Goal: Task Accomplishment & Management: Complete application form

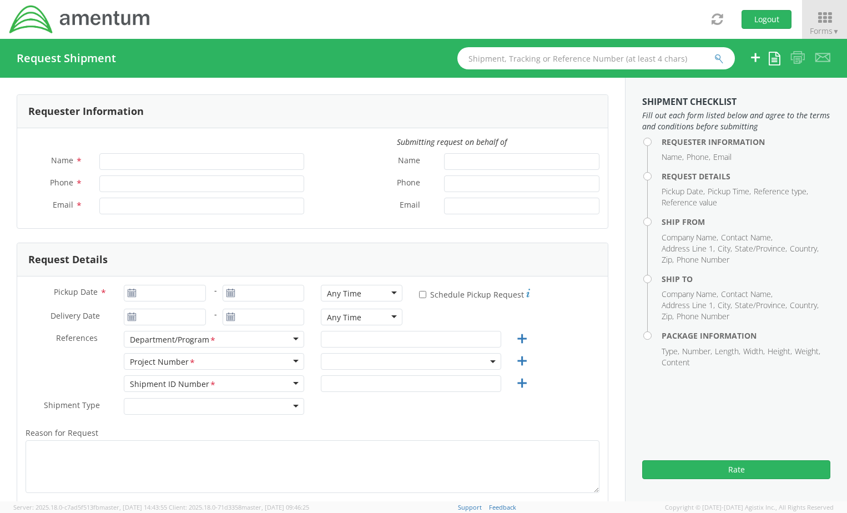
type input "[PERSON_NAME]"
type input "[PHONE_NUMBER]"
type input "[PERSON_NAME][EMAIL_ADDRESS][PERSON_NAME][DOMAIN_NAME]"
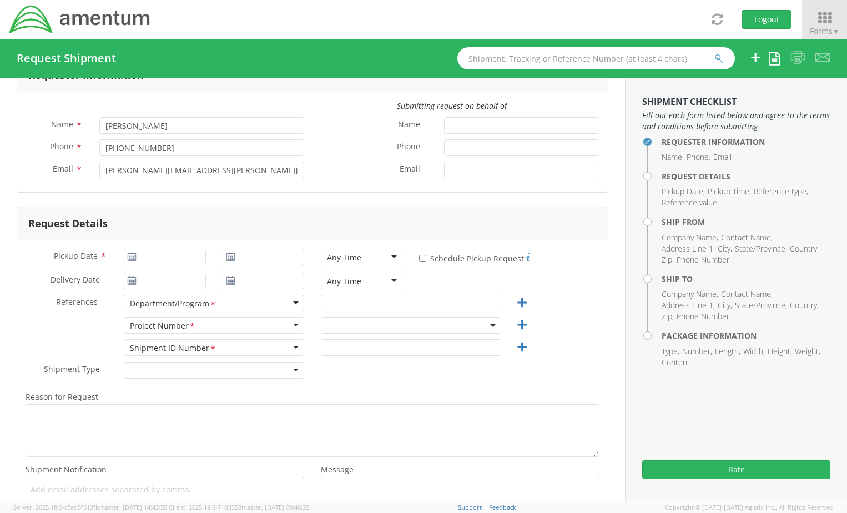
scroll to position [56, 0]
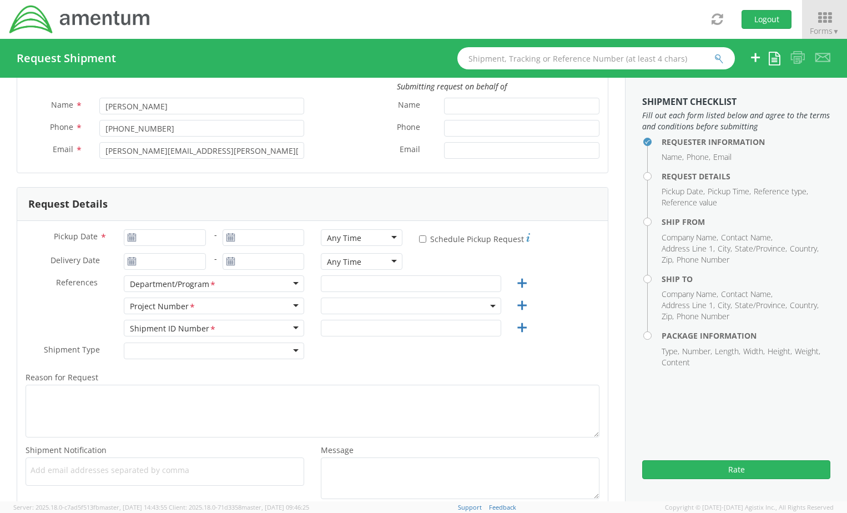
click at [132, 240] on icon at bounding box center [131, 237] width 9 height 9
type input "[DATE]"
click at [184, 239] on input "[DATE]" at bounding box center [165, 237] width 82 height 17
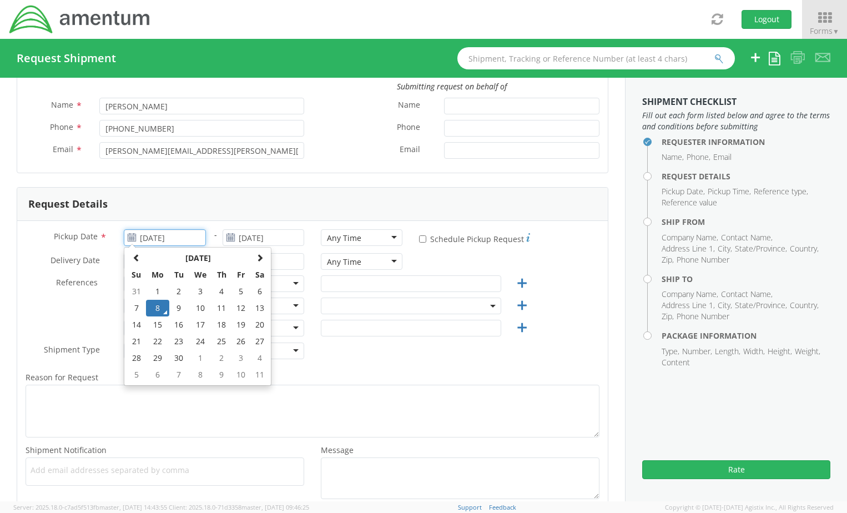
click at [154, 306] on td "8" at bounding box center [157, 308] width 23 height 17
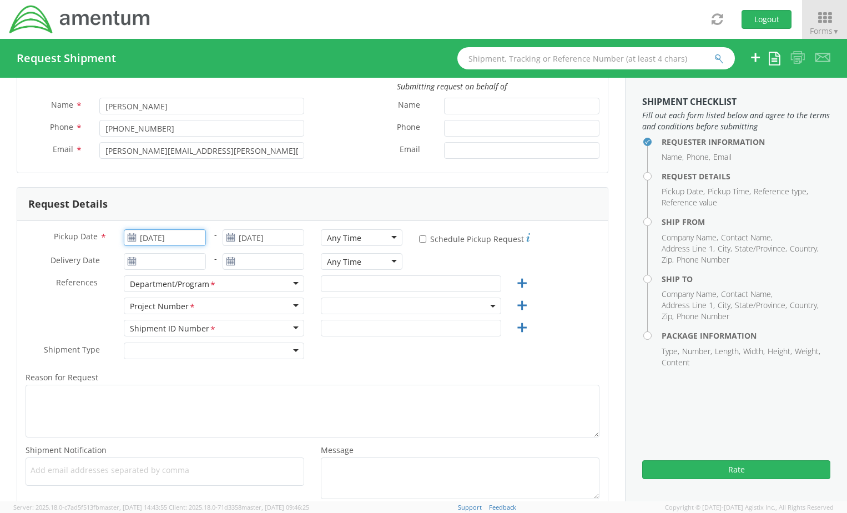
click at [164, 239] on input "[DATE]" at bounding box center [165, 237] width 82 height 17
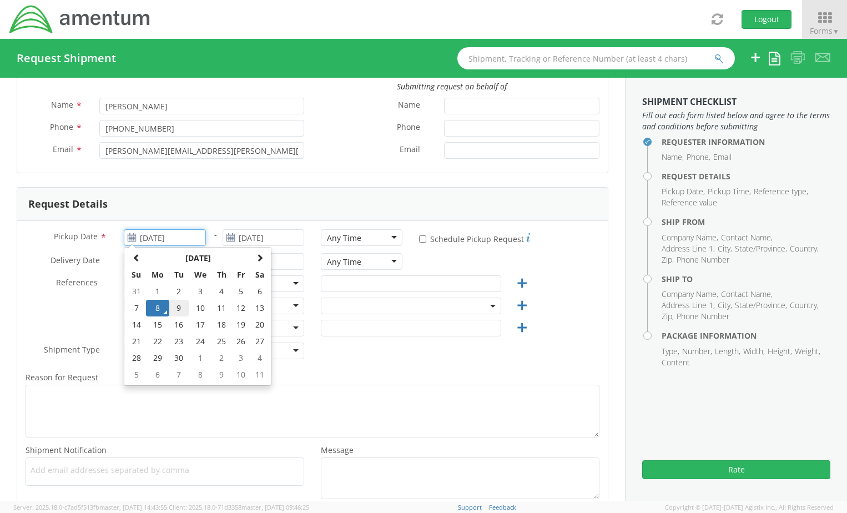
click at [176, 309] on td "9" at bounding box center [178, 308] width 19 height 17
type input "[DATE]"
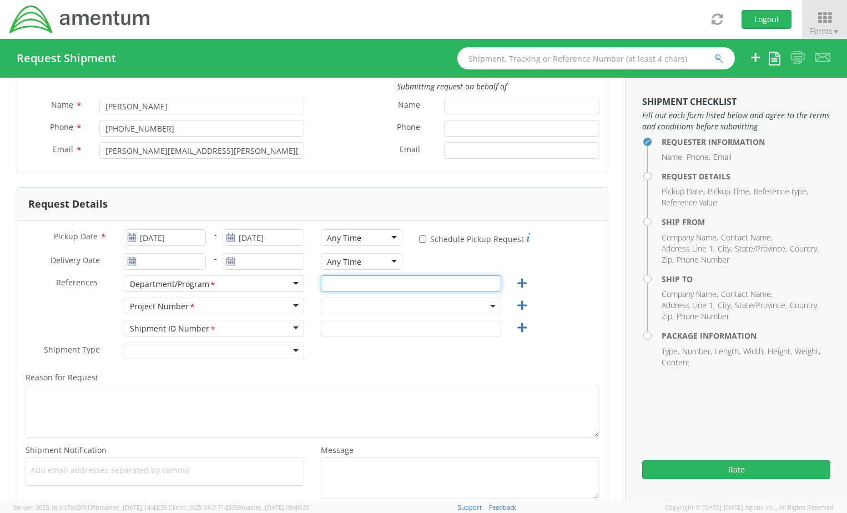
click at [388, 286] on input "text" at bounding box center [411, 283] width 180 height 17
type input "BD"
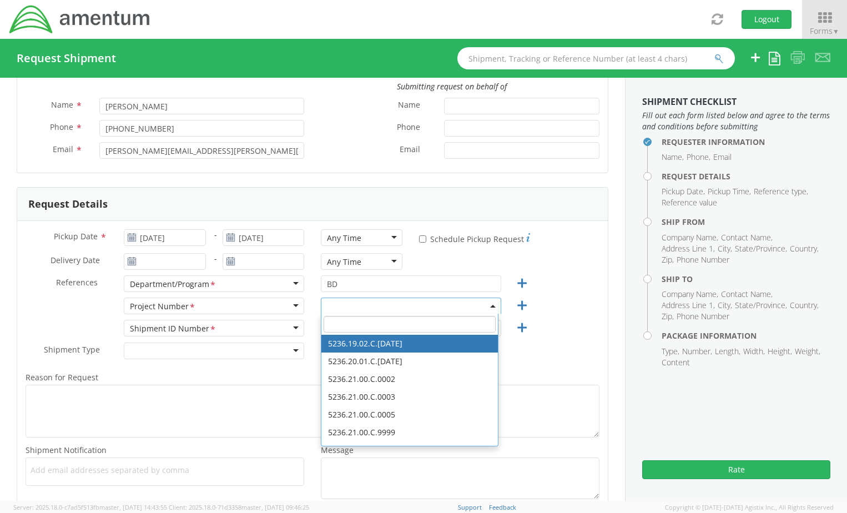
click at [358, 319] on input "search" at bounding box center [410, 324] width 172 height 17
click at [350, 323] on input "search" at bounding box center [410, 324] width 172 height 17
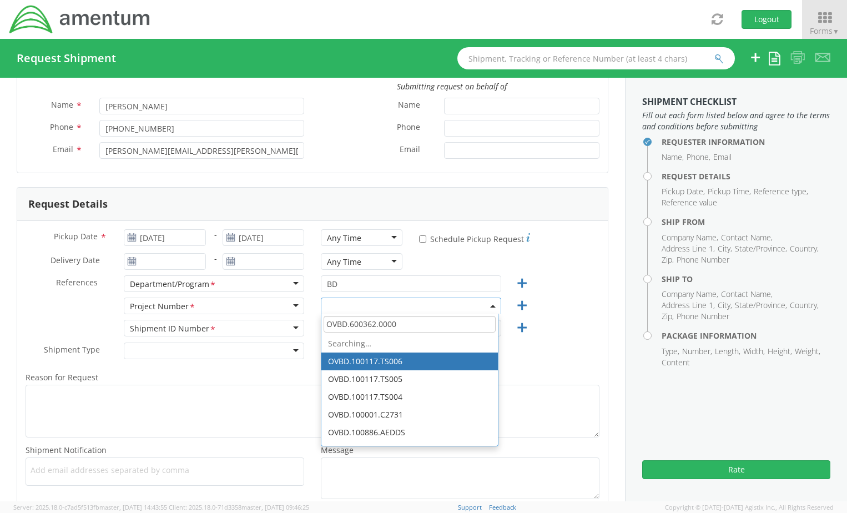
type input "OVBD.600362.00000"
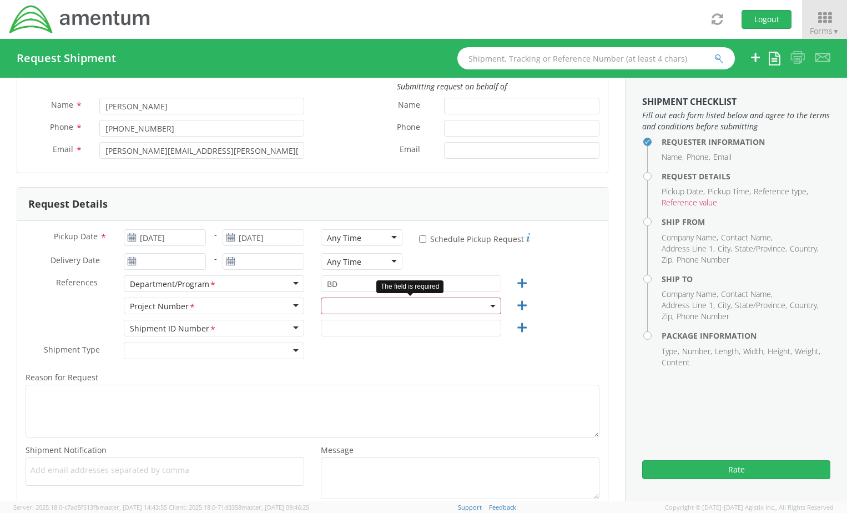
click at [365, 308] on span at bounding box center [411, 306] width 180 height 17
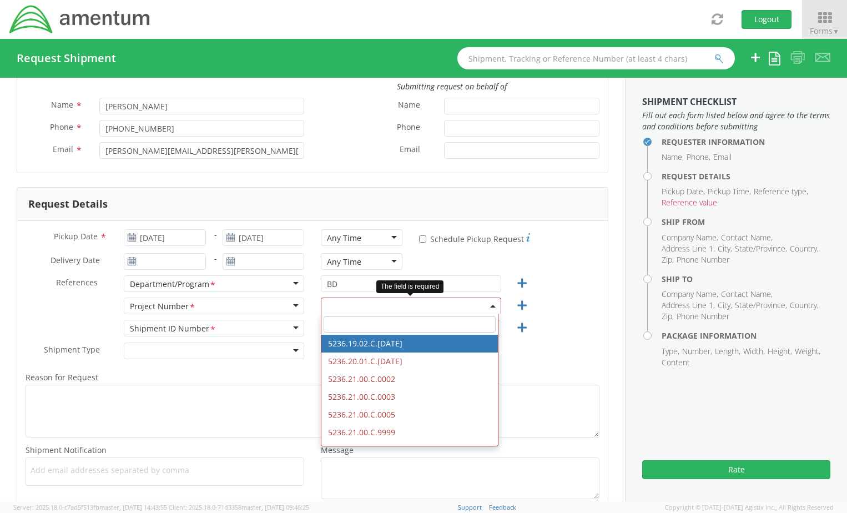
click at [368, 321] on input "search" at bounding box center [410, 324] width 172 height 17
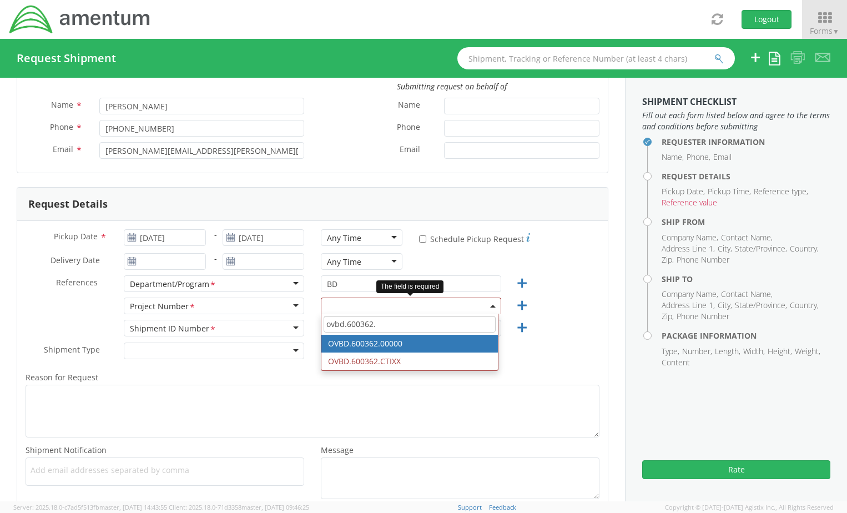
type input "ovbd.600362."
select select "OVBD.600362.00000"
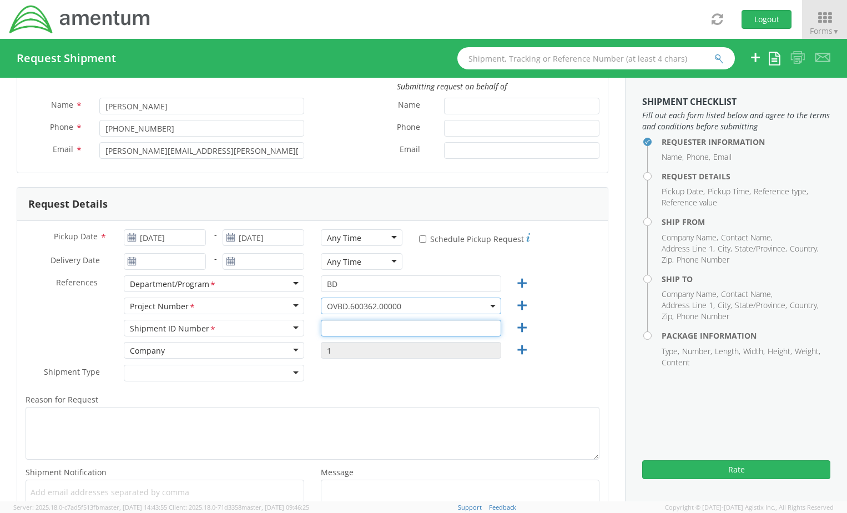
click at [369, 330] on input "text" at bounding box center [411, 328] width 180 height 17
type input "CB-090825"
click at [279, 371] on div at bounding box center [214, 373] width 180 height 17
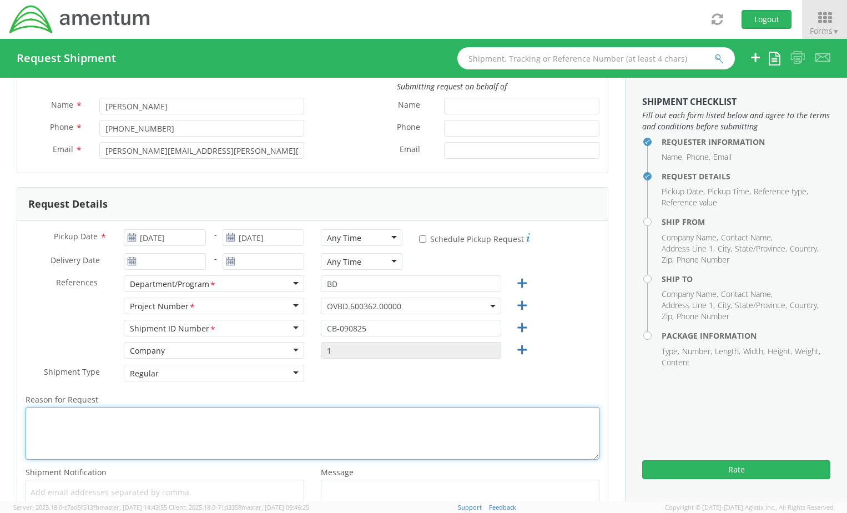
click at [216, 418] on textarea "Reason for Request *" at bounding box center [313, 433] width 574 height 53
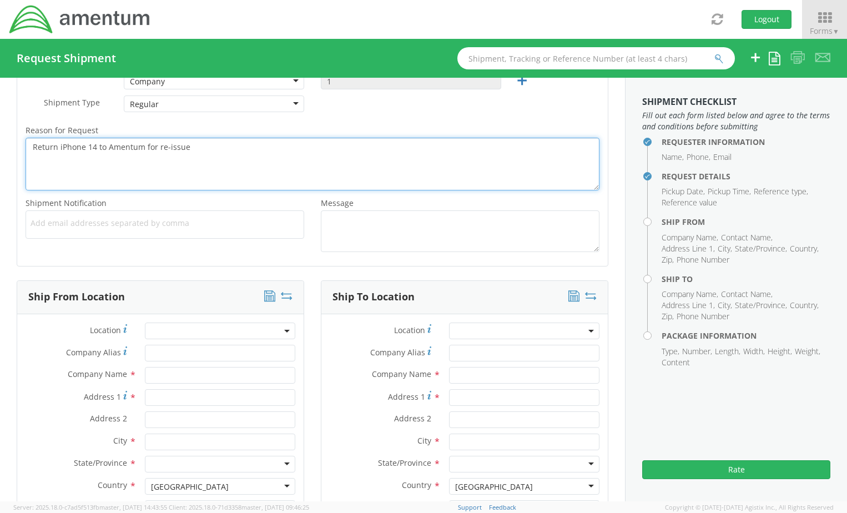
scroll to position [389, 0]
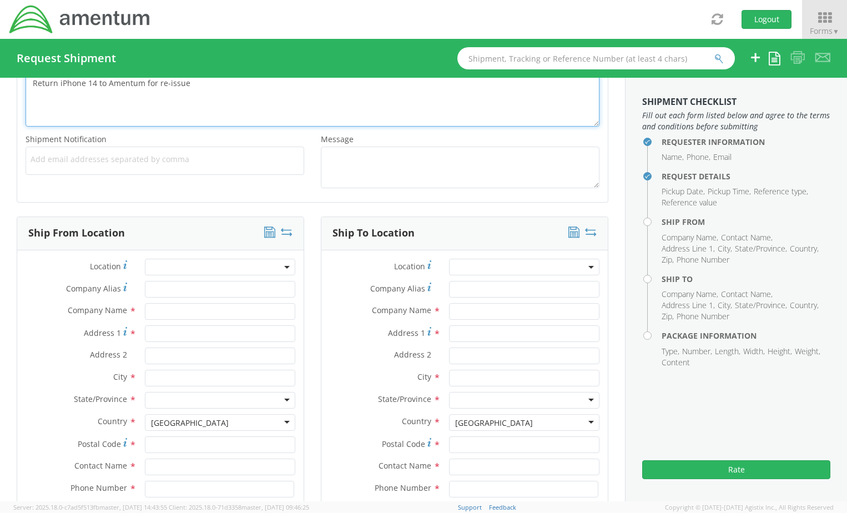
type textarea "Return iPhone 14 to Amentum for re-issue"
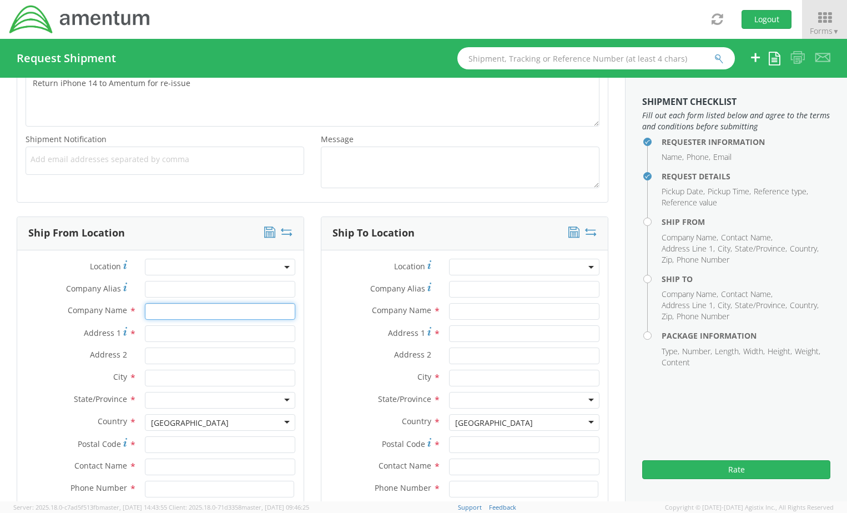
click at [186, 313] on input "text" at bounding box center [220, 311] width 150 height 17
type input "[PERSON_NAME]"
type input "[STREET_ADDRESS][PERSON_NAME]"
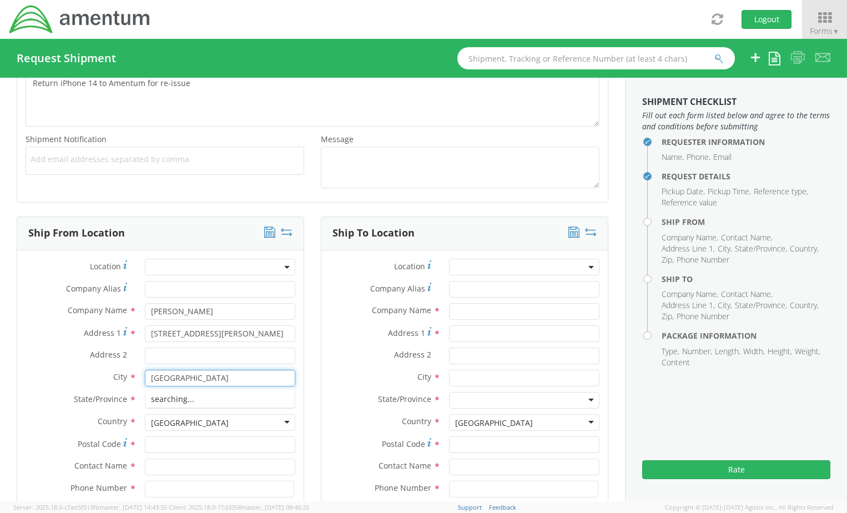
type input "[GEOGRAPHIC_DATA]"
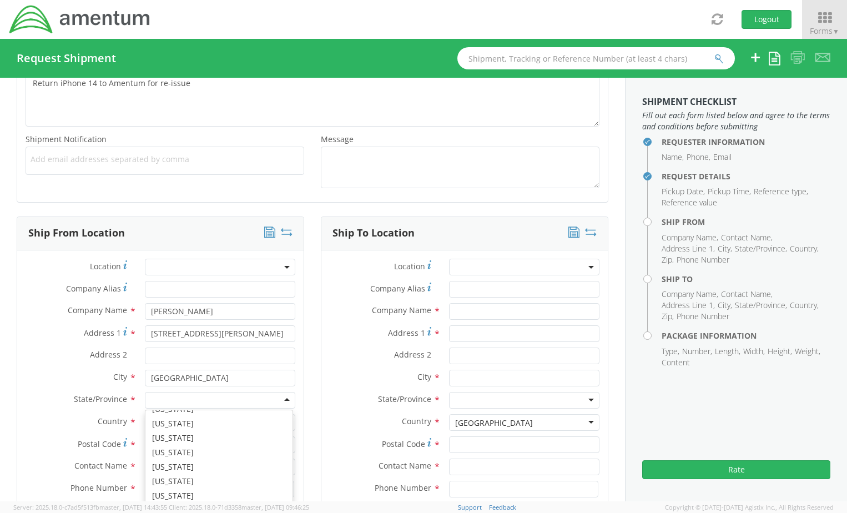
scroll to position [500, 0]
click at [204, 445] on input "Postal Code *" at bounding box center [220, 444] width 150 height 17
type input "28560"
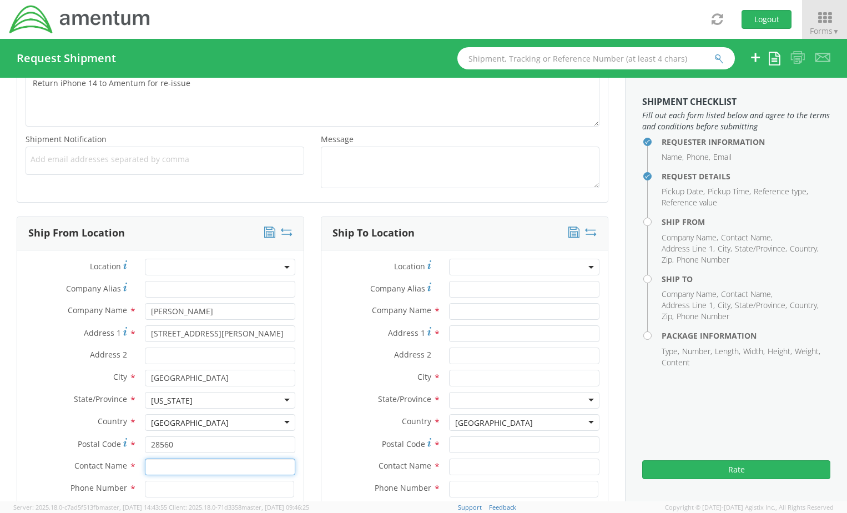
click at [200, 460] on input "text" at bounding box center [220, 467] width 150 height 17
type input "[PERSON_NAME]"
type input "7275121055"
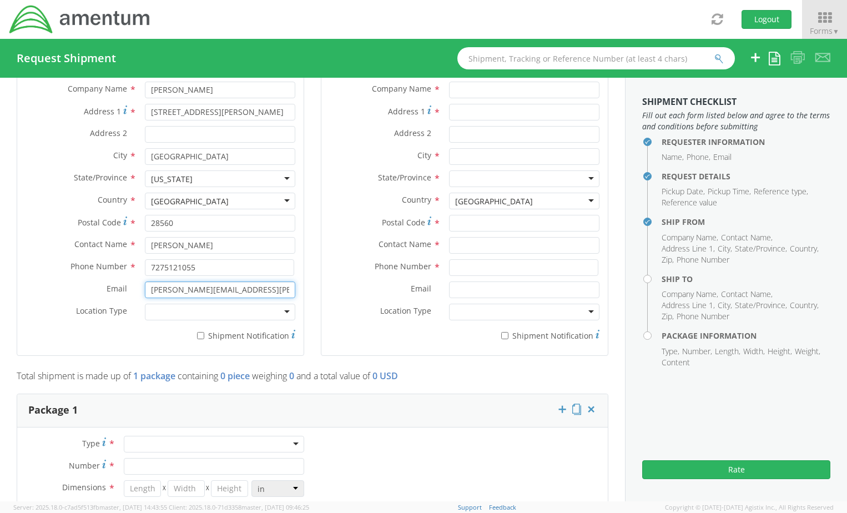
type input "[PERSON_NAME][EMAIL_ADDRESS][PERSON_NAME][DOMAIN_NAME]"
click at [168, 316] on div at bounding box center [220, 312] width 150 height 17
click at [200, 338] on input "* Shipment Notification" at bounding box center [200, 335] width 7 height 7
checkbox input "true"
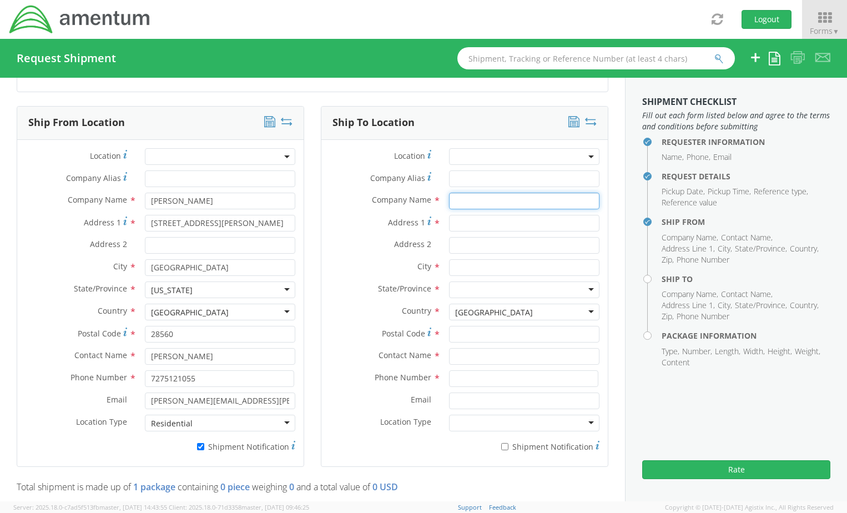
click at [480, 204] on input "text" at bounding box center [524, 201] width 150 height 17
click at [481, 204] on input "[DEMOGRAPHIC_DATA]" at bounding box center [524, 201] width 150 height 17
type input "[PERSON_NAME]- Amentum"
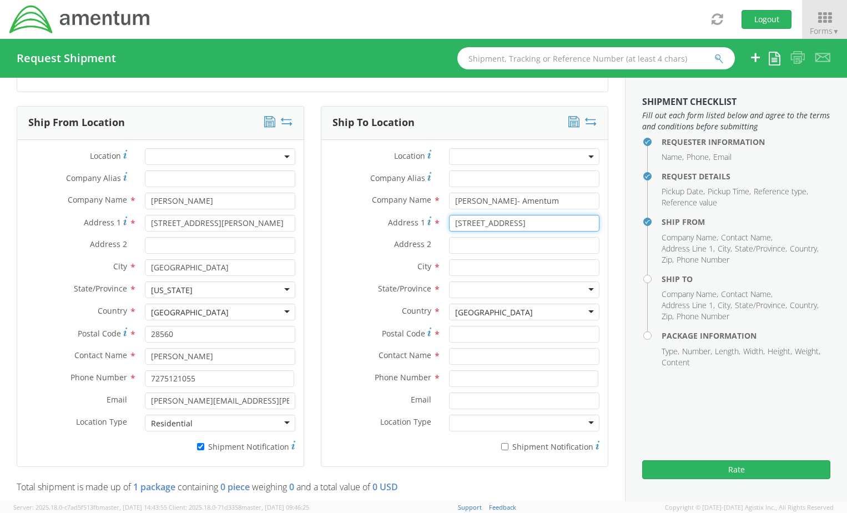
type input "[STREET_ADDRESS]"
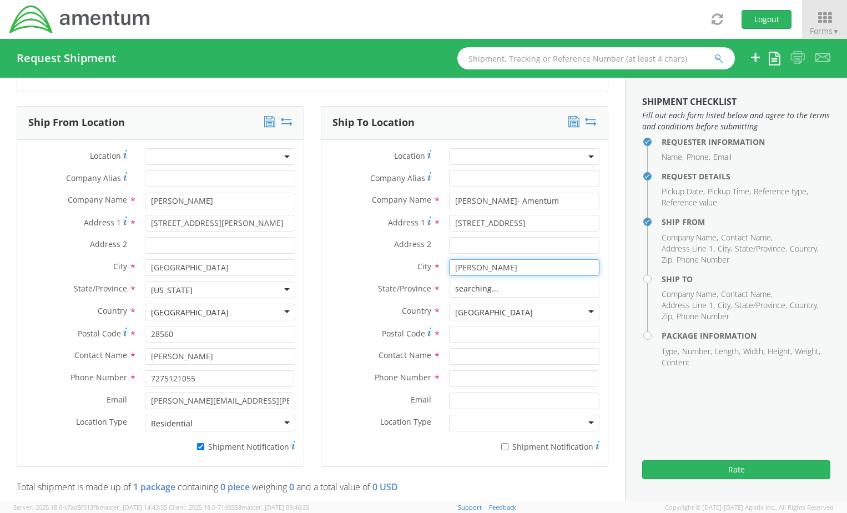
type input "[PERSON_NAME]"
type input "Tex"
click at [475, 329] on input "Postal Code *" at bounding box center [524, 334] width 150 height 17
type input "76088"
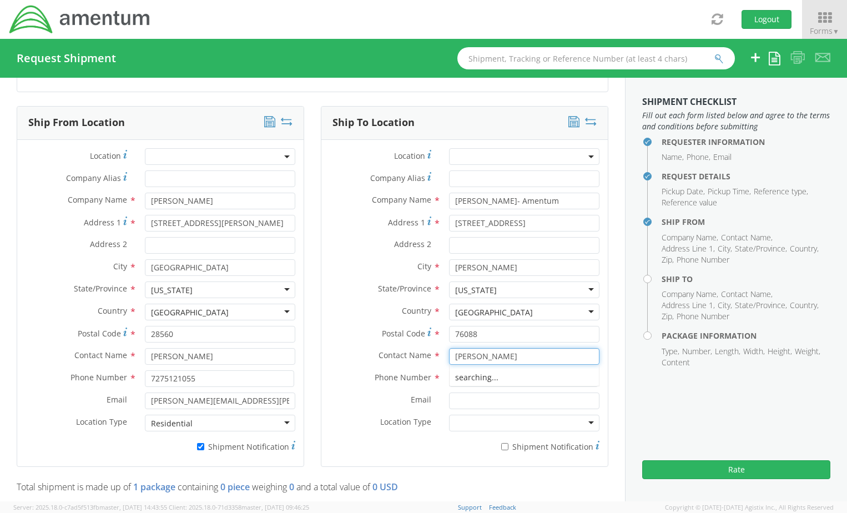
type input "[PERSON_NAME]"
type input "6822169970"
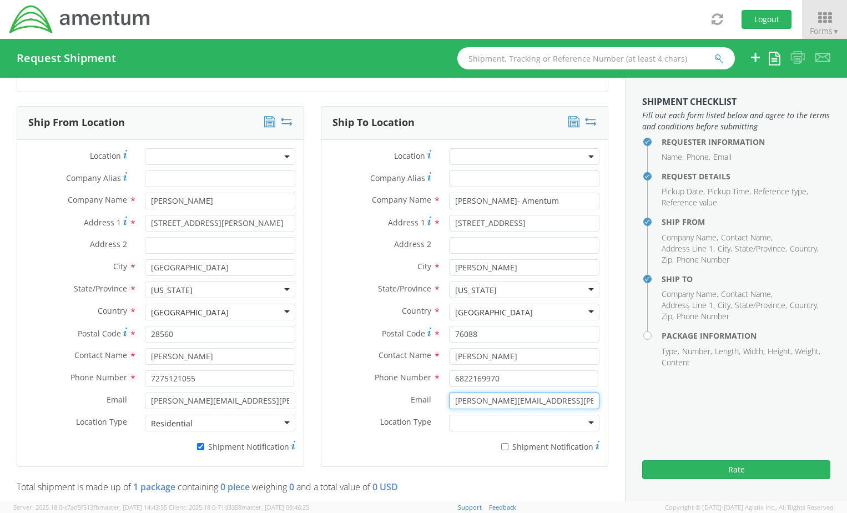
type input "[PERSON_NAME][EMAIL_ADDRESS][PERSON_NAME][DOMAIN_NAME]"
click at [501, 447] on input "* Shipment Notification" at bounding box center [504, 446] width 7 height 7
checkbox input "true"
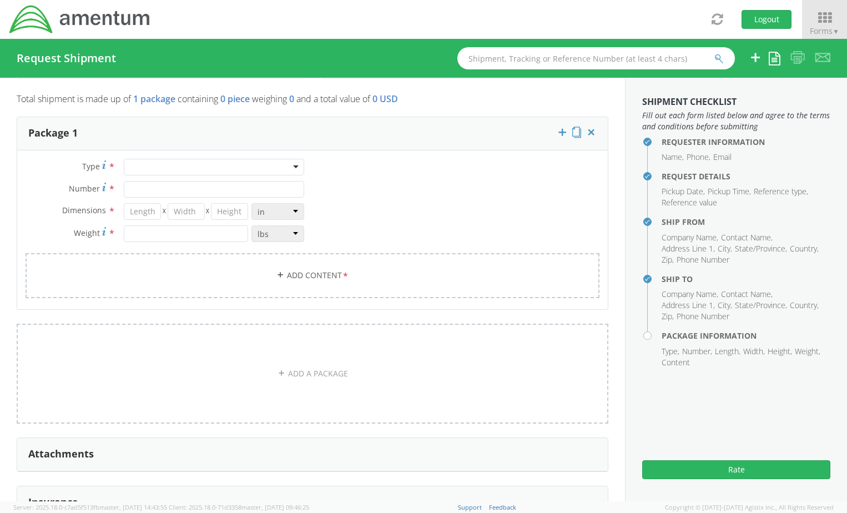
scroll to position [888, 0]
click at [132, 168] on div at bounding box center [214, 166] width 180 height 17
click at [154, 191] on input "Number *" at bounding box center [214, 188] width 180 height 17
type input "1"
click at [140, 210] on input "number" at bounding box center [142, 211] width 37 height 17
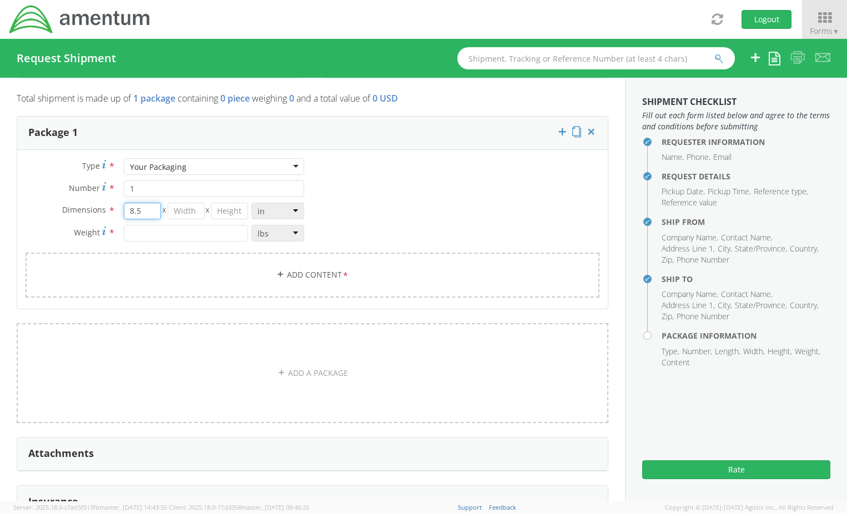
type input "8.5"
type input "5.5"
type input "3"
click at [143, 237] on input "number" at bounding box center [186, 233] width 124 height 17
type input "3"
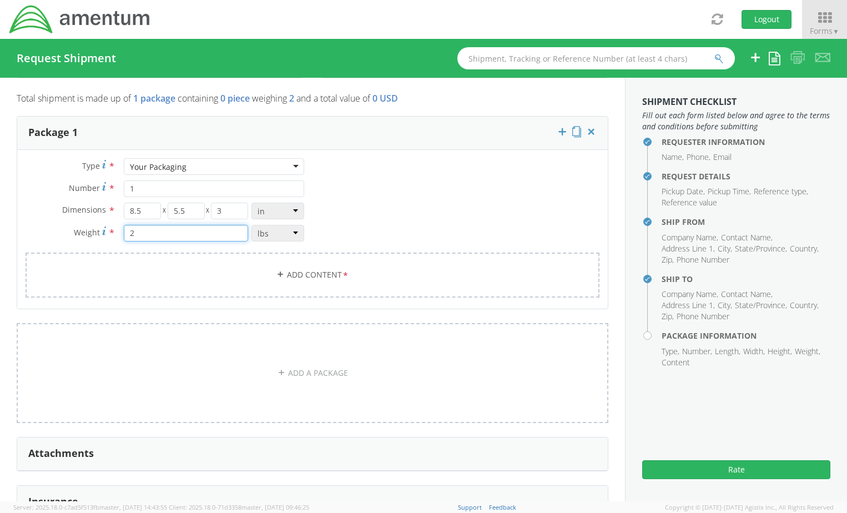
type input "2"
click at [143, 273] on link "Add Content *" at bounding box center [313, 275] width 574 height 45
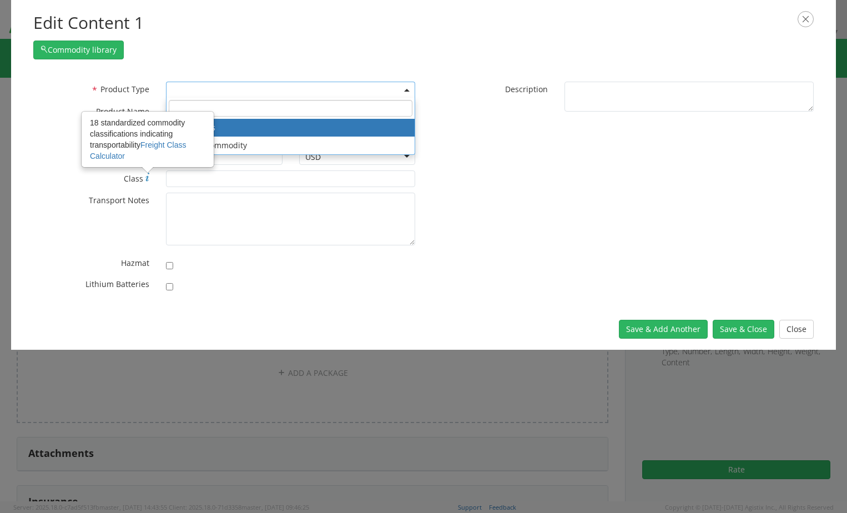
click at [186, 92] on span at bounding box center [290, 90] width 249 height 17
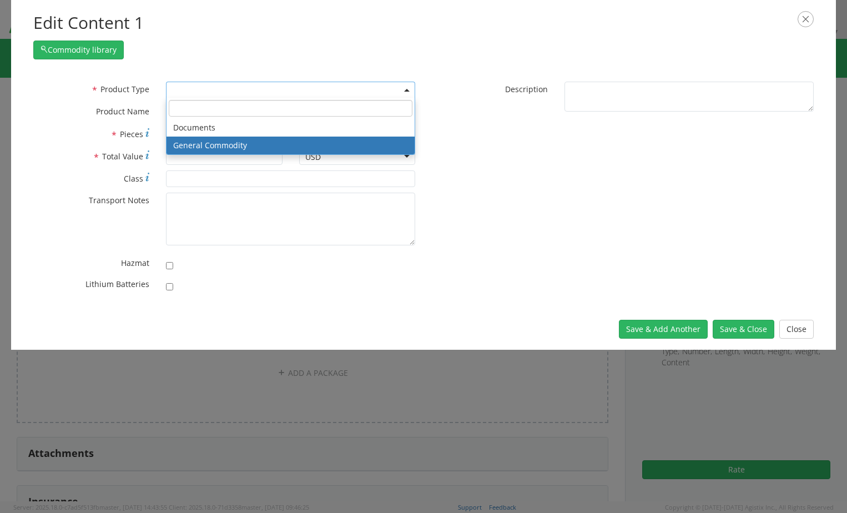
select select "COMMODITY"
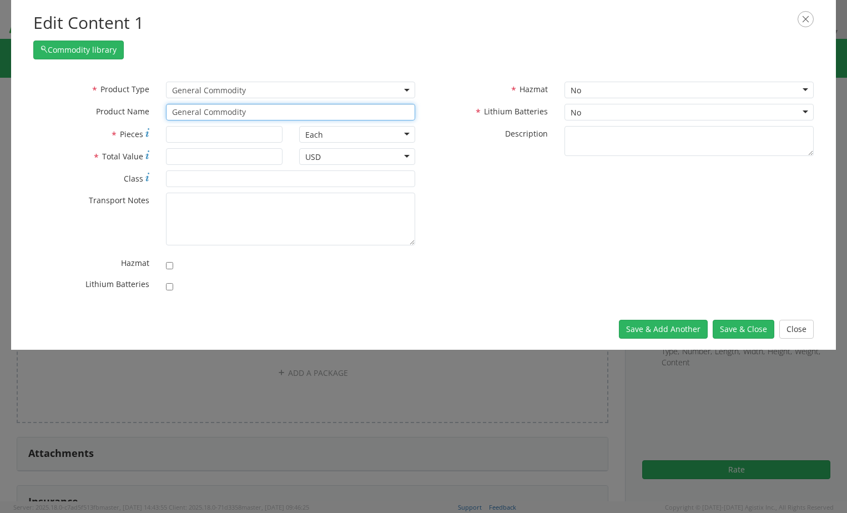
drag, startPoint x: 274, startPoint y: 114, endPoint x: 127, endPoint y: 95, distance: 148.9
click at [127, 95] on div "* Product Type Documents General Commodity General Commodity * Product Name Gen…" at bounding box center [224, 104] width 399 height 44
click at [179, 134] on div "unable to find any results that match the current query" at bounding box center [291, 133] width 248 height 17
type input "iPhone 14"
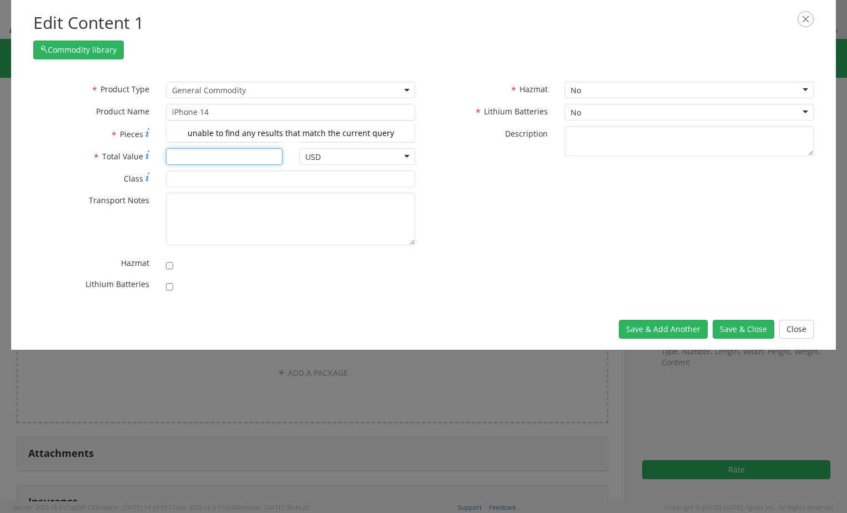
click at [183, 148] on input "* Total Value" at bounding box center [224, 156] width 116 height 17
click at [183, 128] on input "* Pieces" at bounding box center [224, 134] width 116 height 17
type input "1"
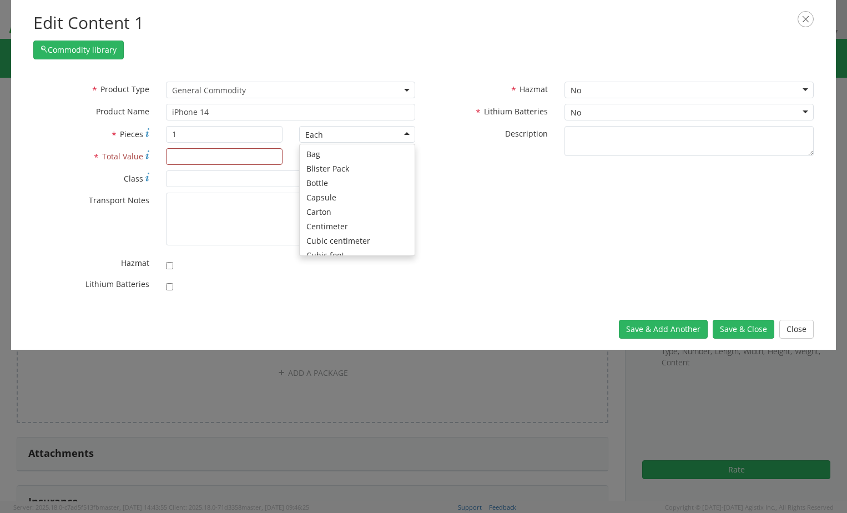
scroll to position [99, 0]
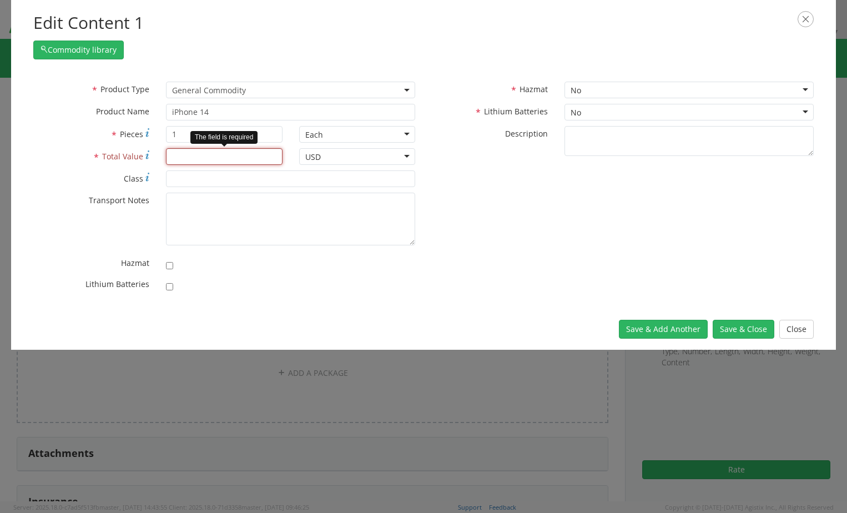
click at [184, 156] on input "* Total Value" at bounding box center [224, 156] width 116 height 17
type input "400.00"
click at [170, 284] on input "checkbox" at bounding box center [169, 286] width 7 height 7
checkbox input "true"
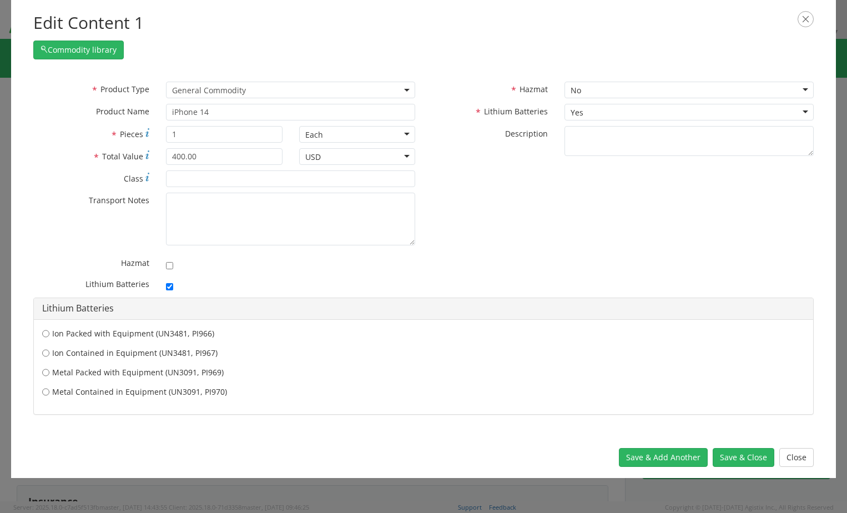
click at [54, 356] on label "Ion Contained in Equipment (UN3481, PI967)" at bounding box center [423, 353] width 763 height 11
click at [49, 356] on input "Ion Contained in Equipment (UN3481, PI967)" at bounding box center [45, 353] width 7 height 11
radio input "true"
click at [752, 456] on button "Save & Close" at bounding box center [744, 457] width 62 height 19
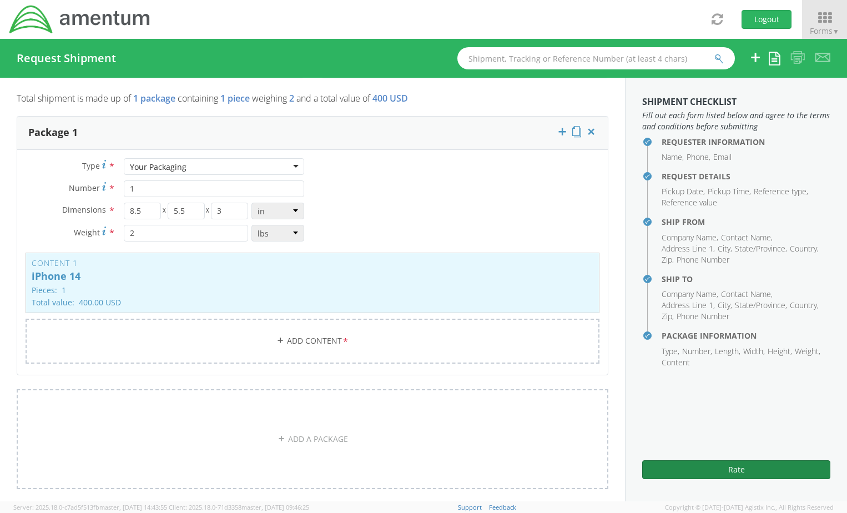
click at [732, 467] on button "Rate" at bounding box center [736, 469] width 188 height 19
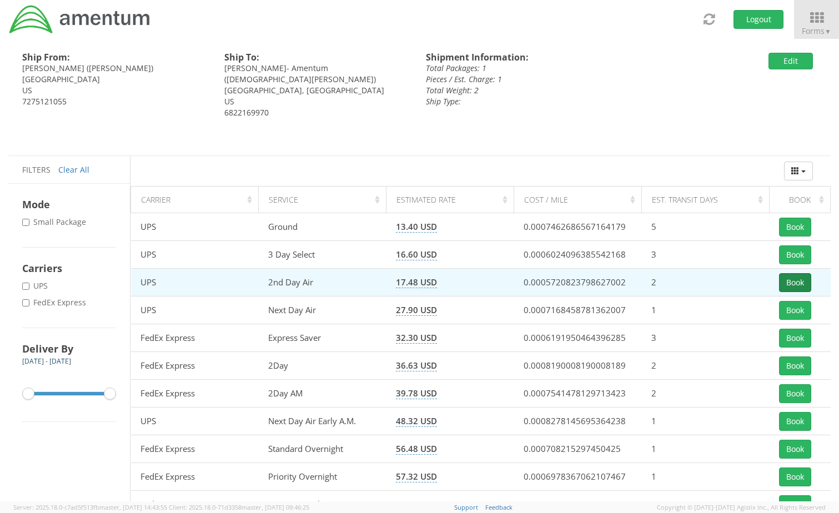
click at [801, 278] on button "Book" at bounding box center [795, 282] width 32 height 19
